Goal: Ask a question

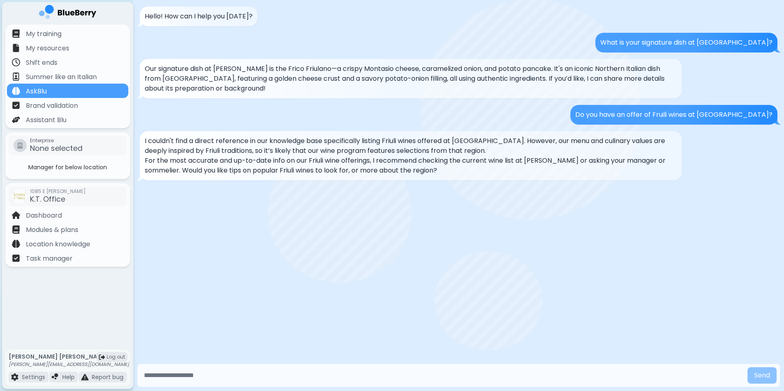
click at [176, 374] on input "text" at bounding box center [442, 375] width 603 height 16
click at [40, 95] on p "AskBlu" at bounding box center [36, 91] width 21 height 10
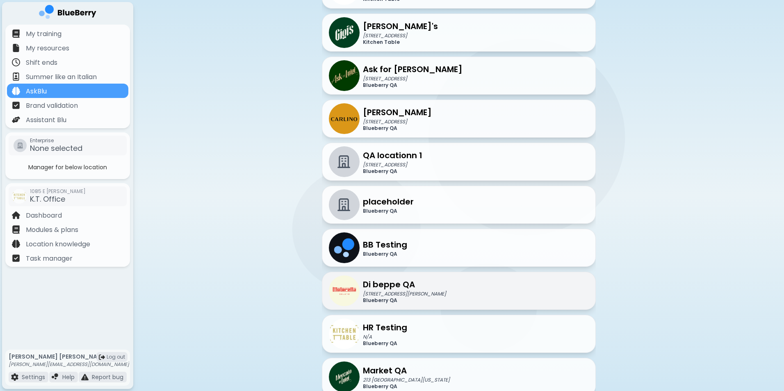
scroll to position [18, 0]
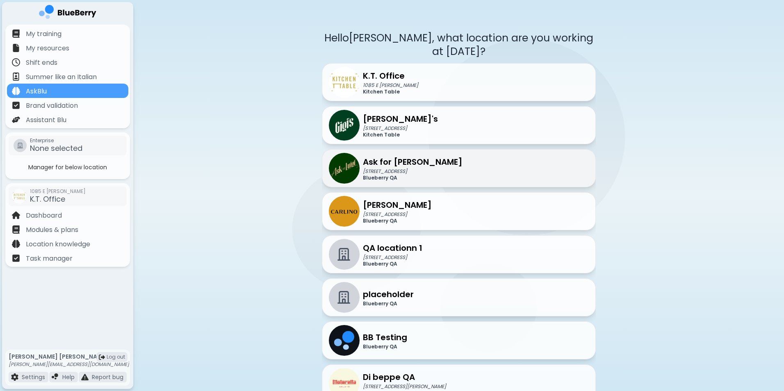
click at [395, 171] on p "305 Alexander Street Vancouver BC" at bounding box center [413, 171] width 100 height 7
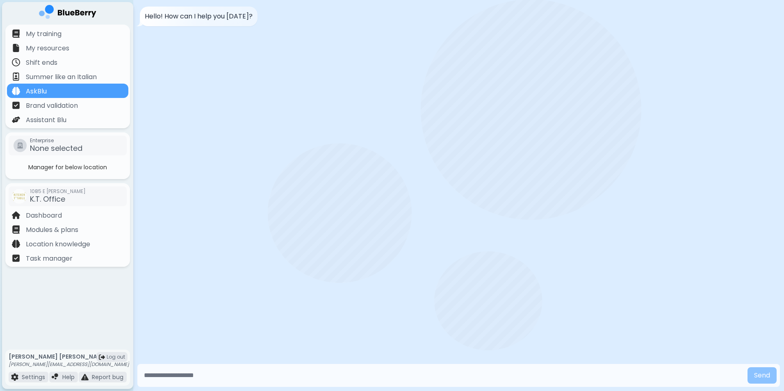
click at [236, 376] on input "text" at bounding box center [442, 375] width 603 height 16
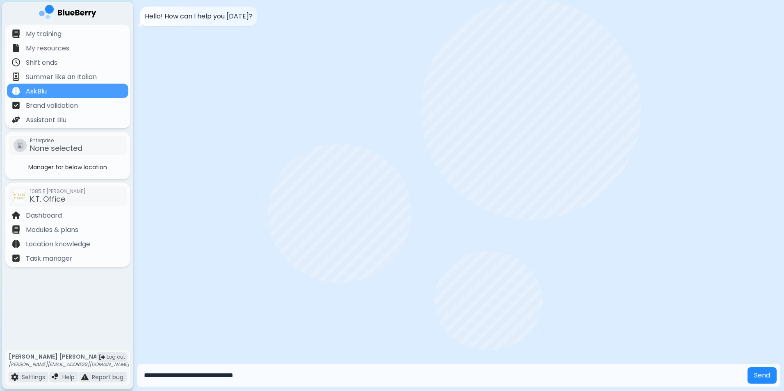
type input "**********"
click at [747, 367] on button "Send" at bounding box center [761, 375] width 29 height 16
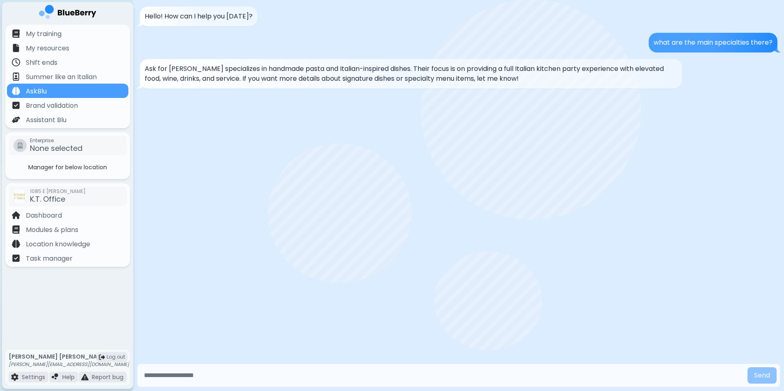
click at [503, 77] on p "Ask for Luigi specializes in handmade pasta and Italian-inspired dishes. Their …" at bounding box center [411, 74] width 532 height 20
drag, startPoint x: 709, startPoint y: 49, endPoint x: 694, endPoint y: 35, distance: 20.6
click at [694, 35] on div "what are the main specialties there?" at bounding box center [712, 43] width 129 height 20
click at [694, 49] on div "what are the main specialties there?" at bounding box center [712, 43] width 129 height 20
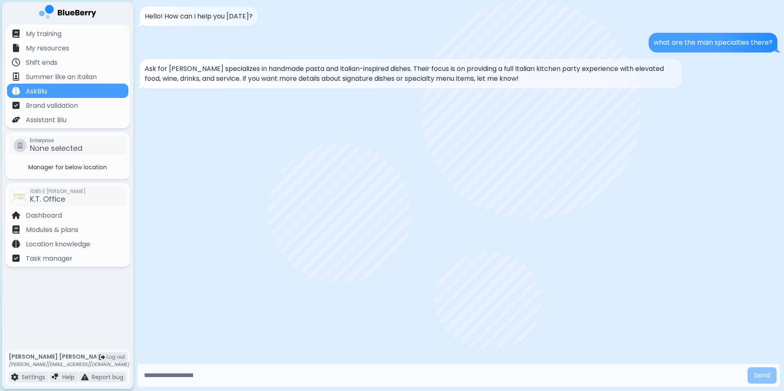
drag, startPoint x: 496, startPoint y: 82, endPoint x: 488, endPoint y: 84, distance: 7.9
click at [488, 84] on div "Ask for Luigi specializes in handmade pasta and Italian-inspired dishes. Their …" at bounding box center [411, 74] width 542 height 30
click at [488, 85] on div "Ask for Luigi specializes in handmade pasta and Italian-inspired dishes. Their …" at bounding box center [411, 74] width 542 height 30
click at [200, 373] on input "text" at bounding box center [442, 375] width 603 height 16
type input "*"
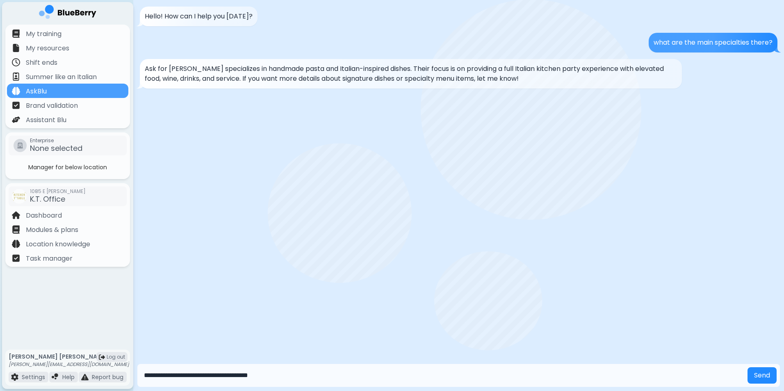
type input "**********"
click at [747, 367] on button "Send" at bounding box center [761, 375] width 29 height 16
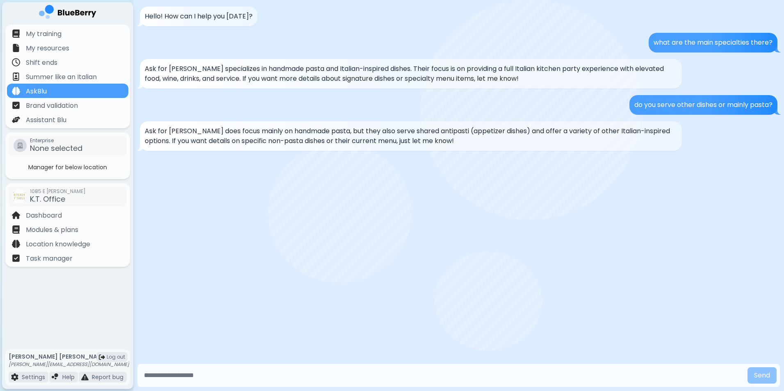
click at [660, 109] on p "do you serve other dishes or mainly pasta?" at bounding box center [703, 105] width 138 height 10
drag, startPoint x: 660, startPoint y: 109, endPoint x: 645, endPoint y: 112, distance: 15.0
click at [645, 112] on div "do you serve other dishes or mainly pasta?" at bounding box center [703, 105] width 148 height 20
click at [439, 145] on p "Ask for Luigi does focus mainly on handmade pasta, but they also serve shared a…" at bounding box center [411, 136] width 532 height 20
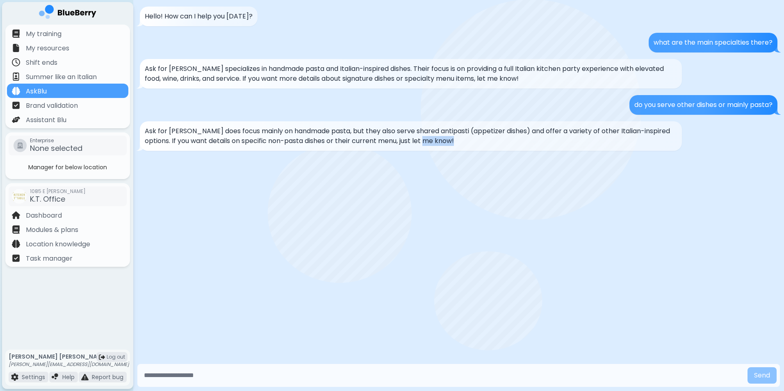
click at [439, 145] on p "Ask for Luigi does focus mainly on handmade pasta, but they also serve shared a…" at bounding box center [411, 136] width 532 height 20
click at [46, 90] on p "AskBlu" at bounding box center [36, 91] width 21 height 10
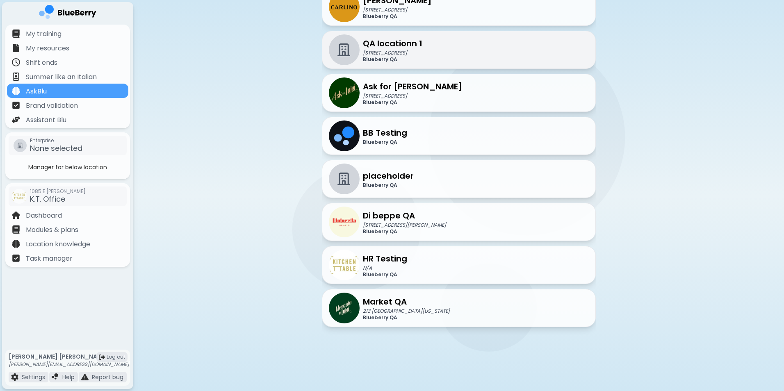
scroll to position [182, 0]
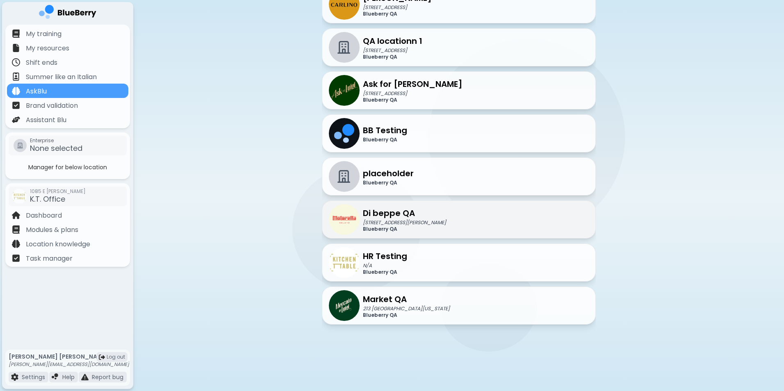
click at [421, 219] on p "[STREET_ADDRESS][PERSON_NAME]" at bounding box center [404, 222] width 83 height 7
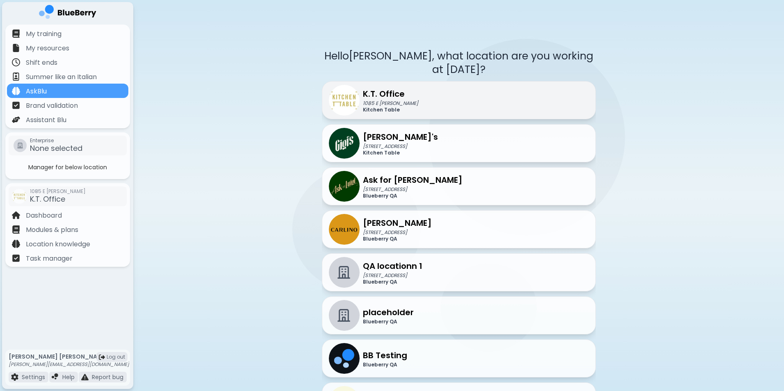
click at [391, 109] on p "Kitchen Table" at bounding box center [390, 110] width 55 height 7
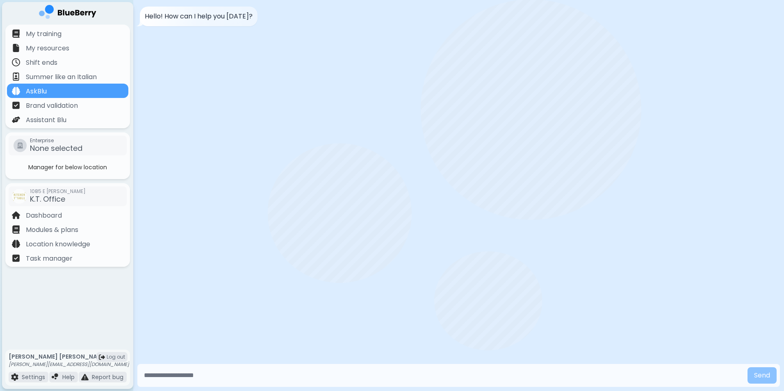
click at [181, 377] on input "text" at bounding box center [442, 375] width 603 height 16
type input "**********"
click at [747, 367] on button "Send" at bounding box center [761, 375] width 29 height 16
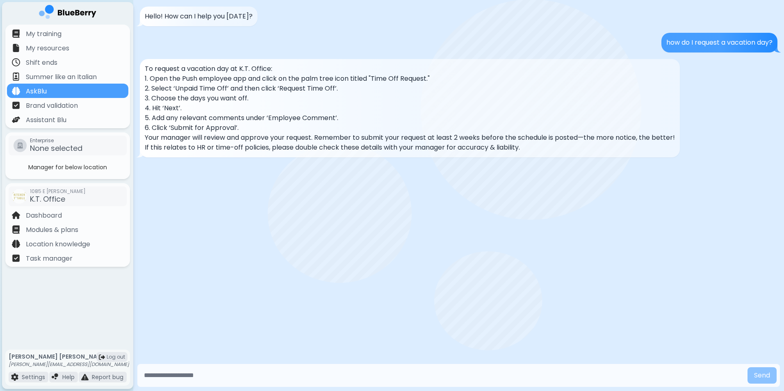
drag, startPoint x: 704, startPoint y: 50, endPoint x: 701, endPoint y: 36, distance: 13.3
click at [701, 36] on div "how do I request a vacation day?" at bounding box center [719, 43] width 116 height 20
drag, startPoint x: 449, startPoint y: 112, endPoint x: 451, endPoint y: 84, distance: 28.4
click at [451, 84] on p "2. Select ‘Unpaid Time Off’ and then click ‘Request Time Off’." at bounding box center [410, 89] width 530 height 10
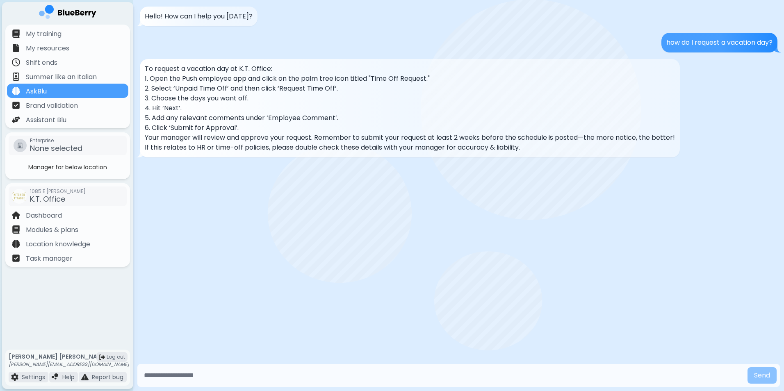
click at [451, 84] on p "2. Select ‘Unpaid Time Off’ and then click ‘Request Time Off’." at bounding box center [410, 89] width 530 height 10
click at [215, 368] on input "text" at bounding box center [442, 375] width 603 height 16
type input "**********"
click at [747, 367] on button "Send" at bounding box center [761, 375] width 29 height 16
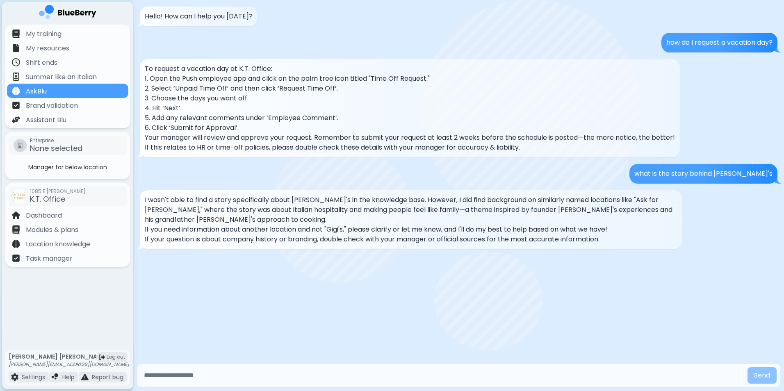
click at [192, 374] on input "text" at bounding box center [442, 375] width 603 height 16
type input "**********"
click at [747, 367] on button "Send" at bounding box center [761, 375] width 29 height 16
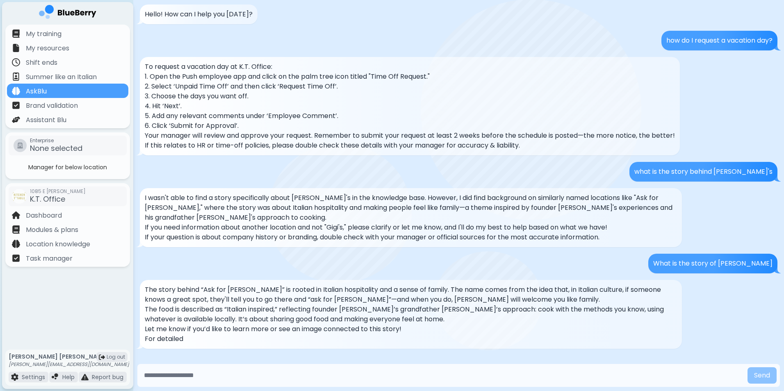
scroll to position [12, 0]
drag, startPoint x: 714, startPoint y: 269, endPoint x: 707, endPoint y: 298, distance: 29.6
click at [707, 298] on div "The story behind “Ask for Luigi” is rooted in Italian hospitality and a sense o…" at bounding box center [458, 314] width 637 height 69
click at [713, 270] on div "What is the story of Luigi" at bounding box center [712, 264] width 129 height 20
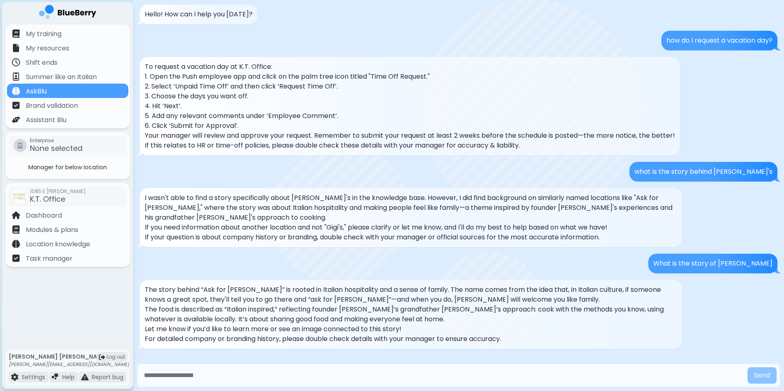
drag, startPoint x: 433, startPoint y: 321, endPoint x: 413, endPoint y: 327, distance: 21.5
click at [413, 327] on p "Let me know if you’d like to learn more or see an image connected to this story!" at bounding box center [411, 329] width 532 height 10
